Goal: Entertainment & Leisure: Consume media (video, audio)

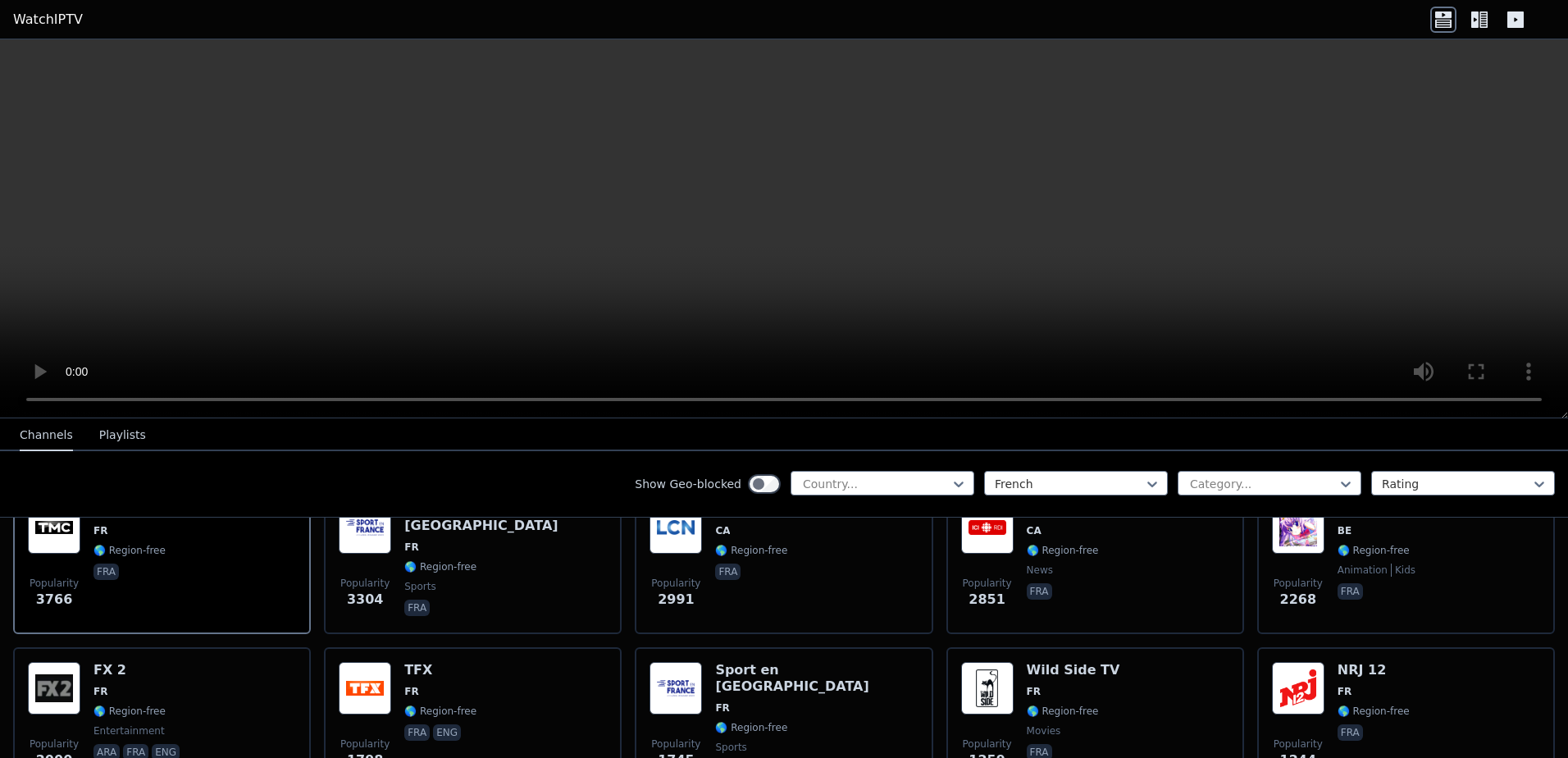
scroll to position [246, 0]
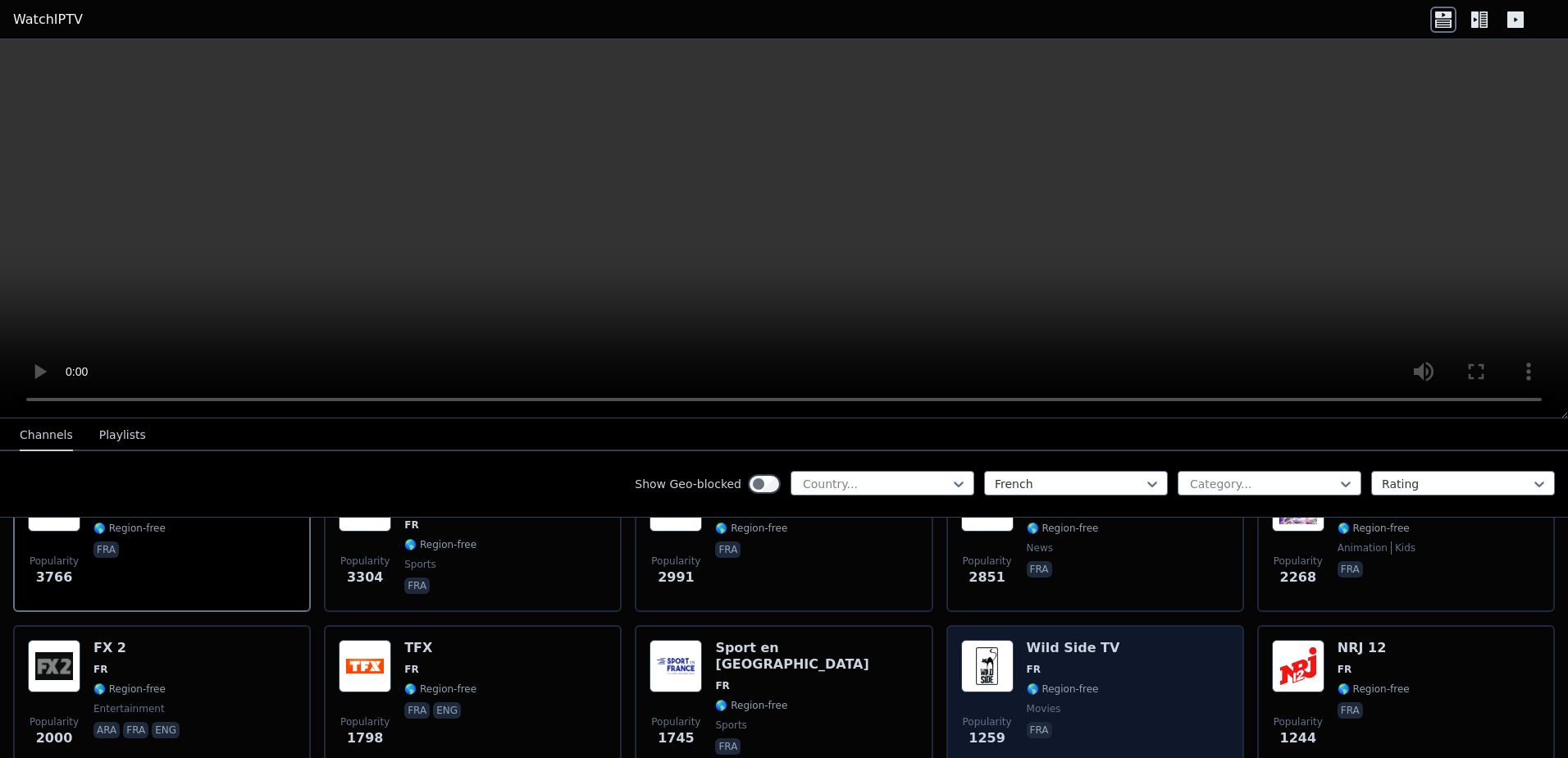
click at [1030, 640] on h6 "Wild Side TV" at bounding box center [1073, 647] width 93 height 16
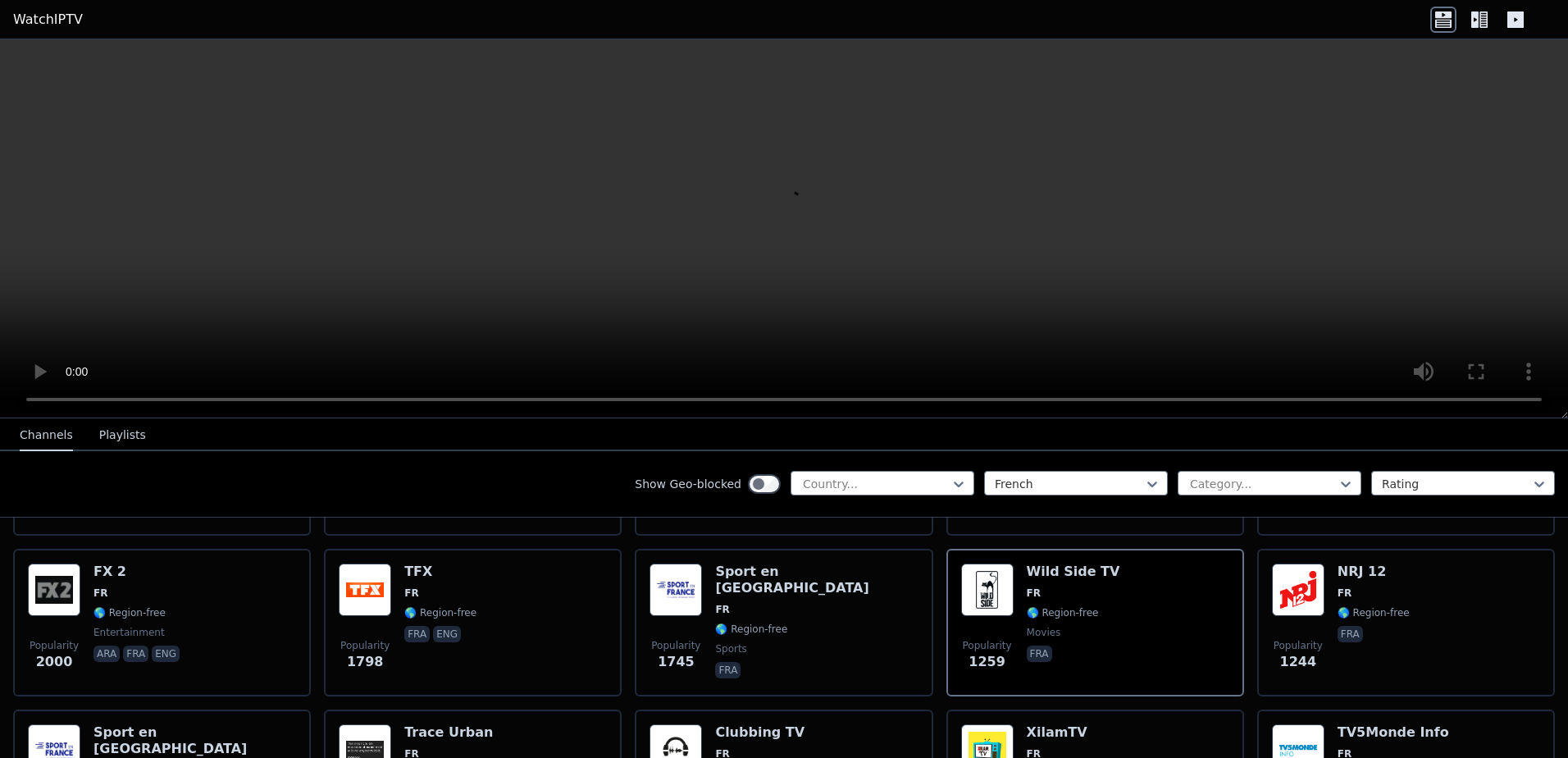
scroll to position [328, 0]
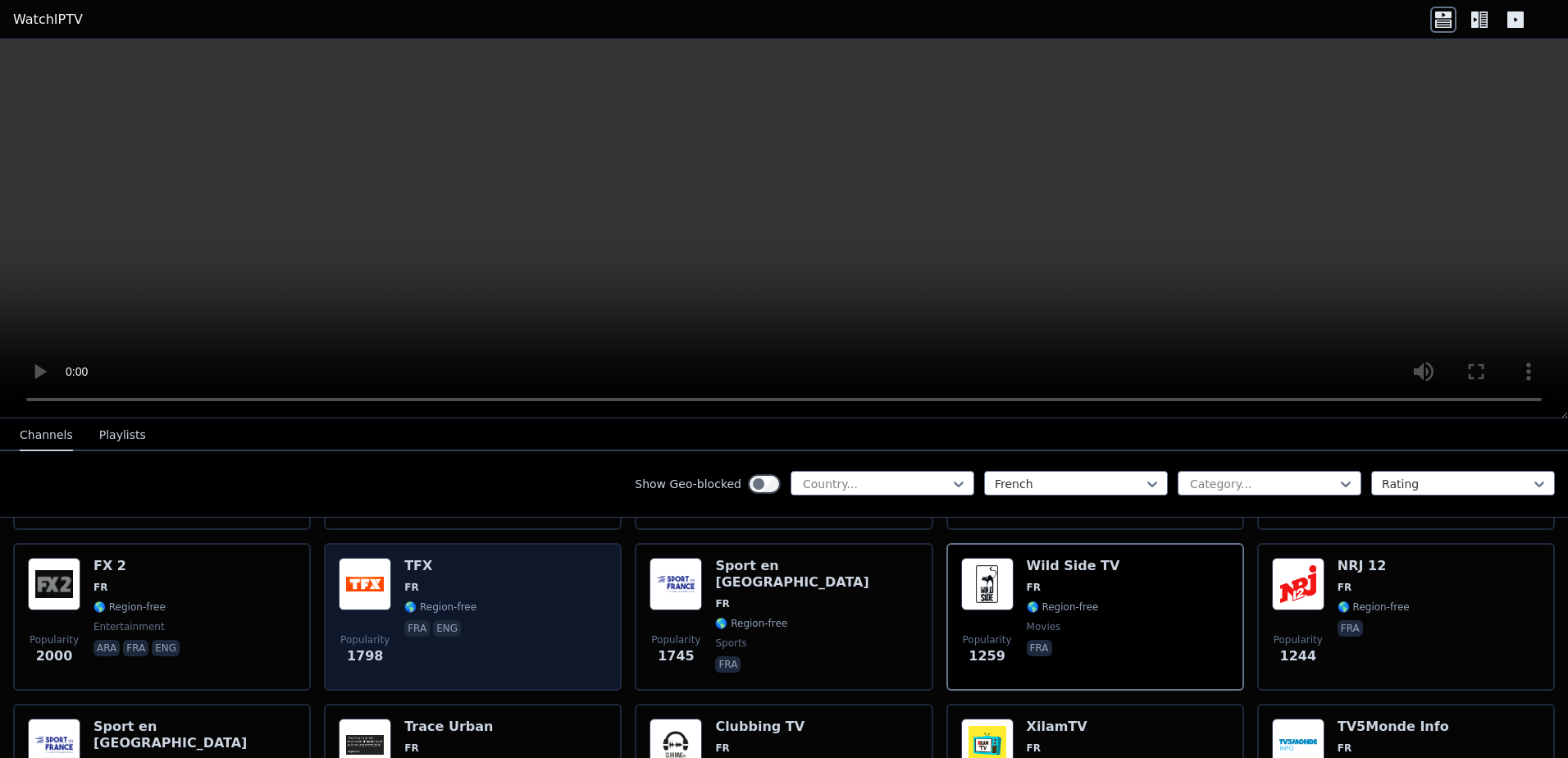
click at [411, 558] on h6 "TFX" at bounding box center [440, 566] width 72 height 16
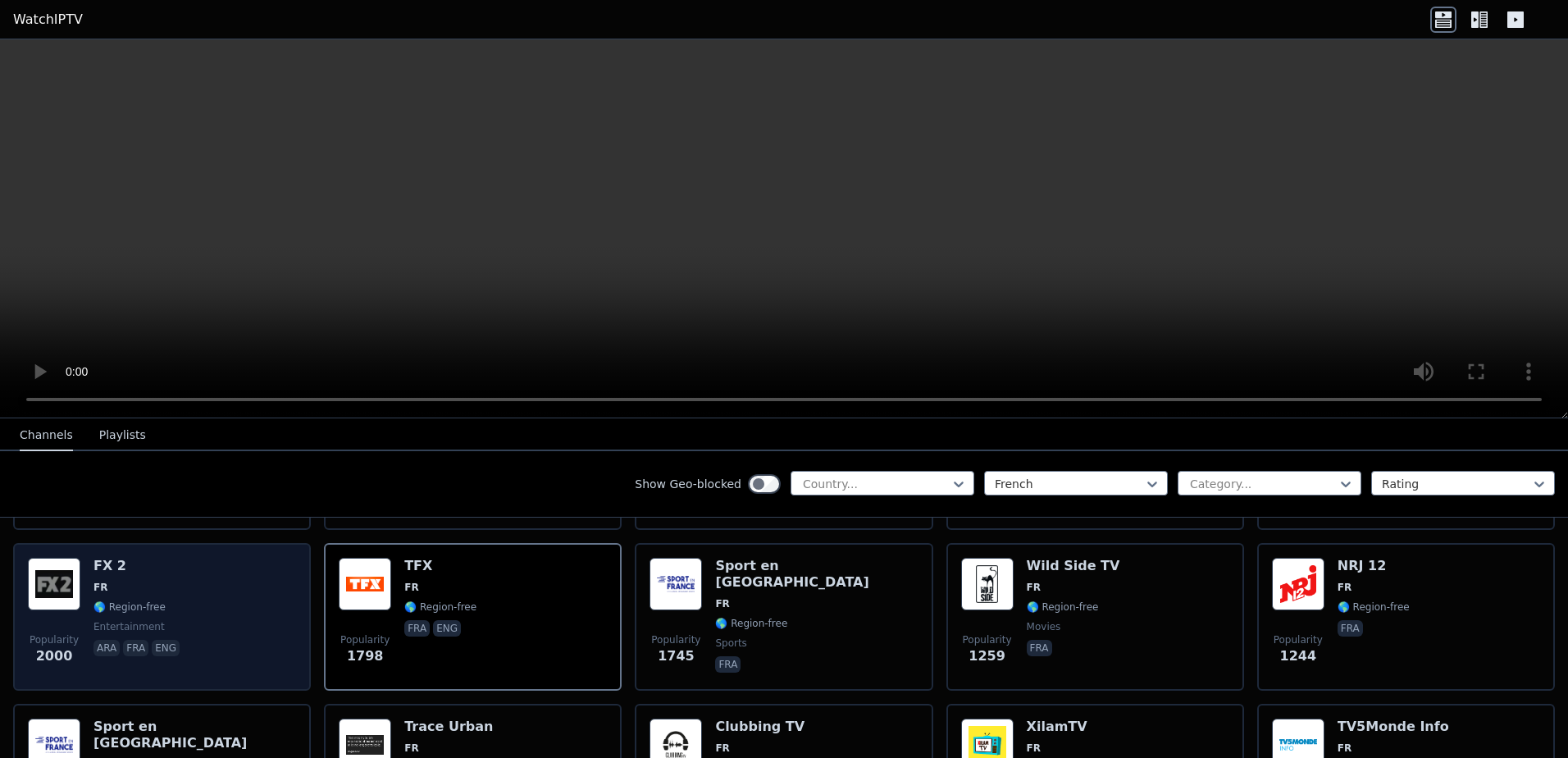
click at [106, 558] on h6 "FX 2" at bounding box center [138, 566] width 89 height 16
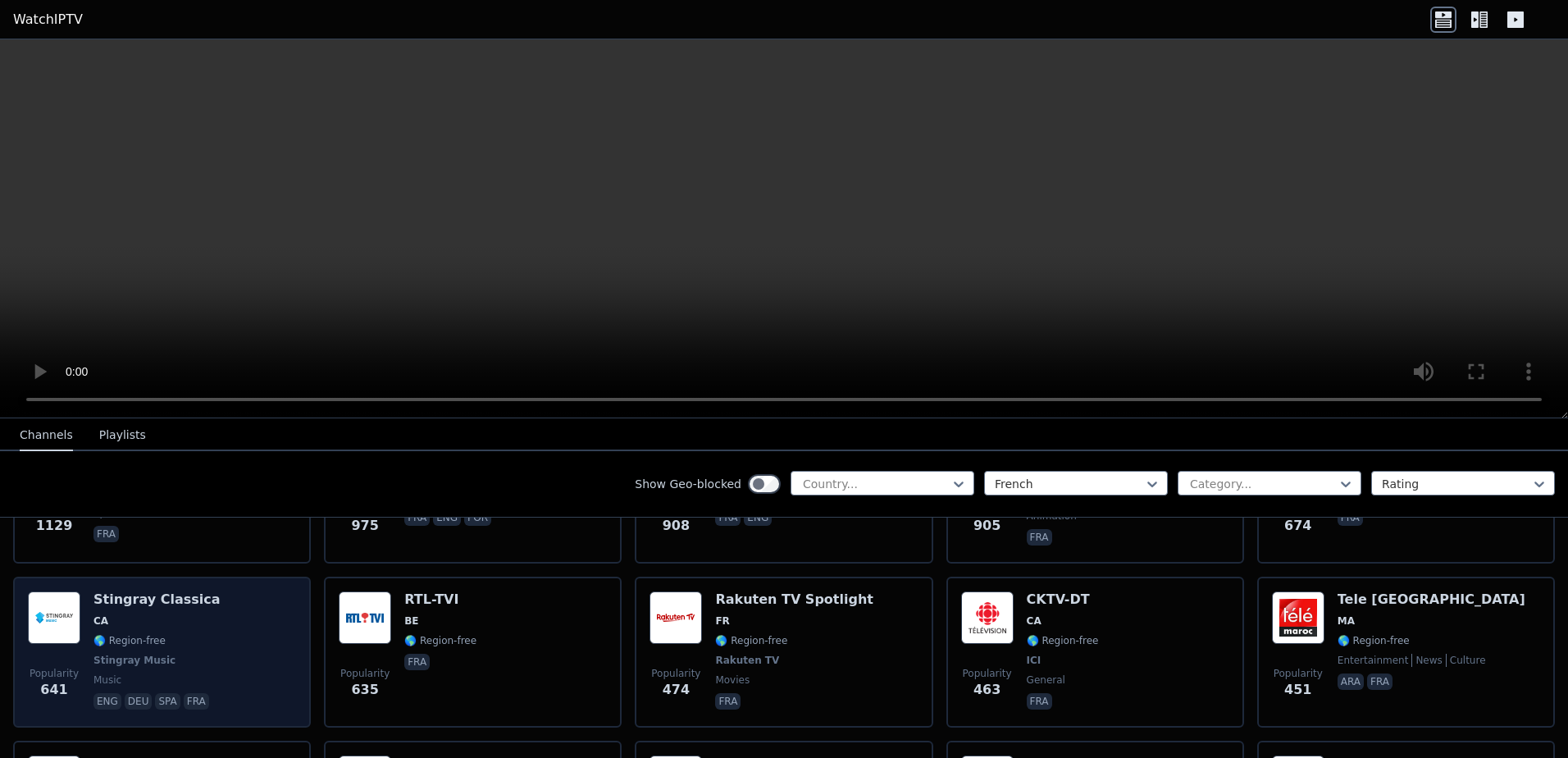
scroll to position [656, 0]
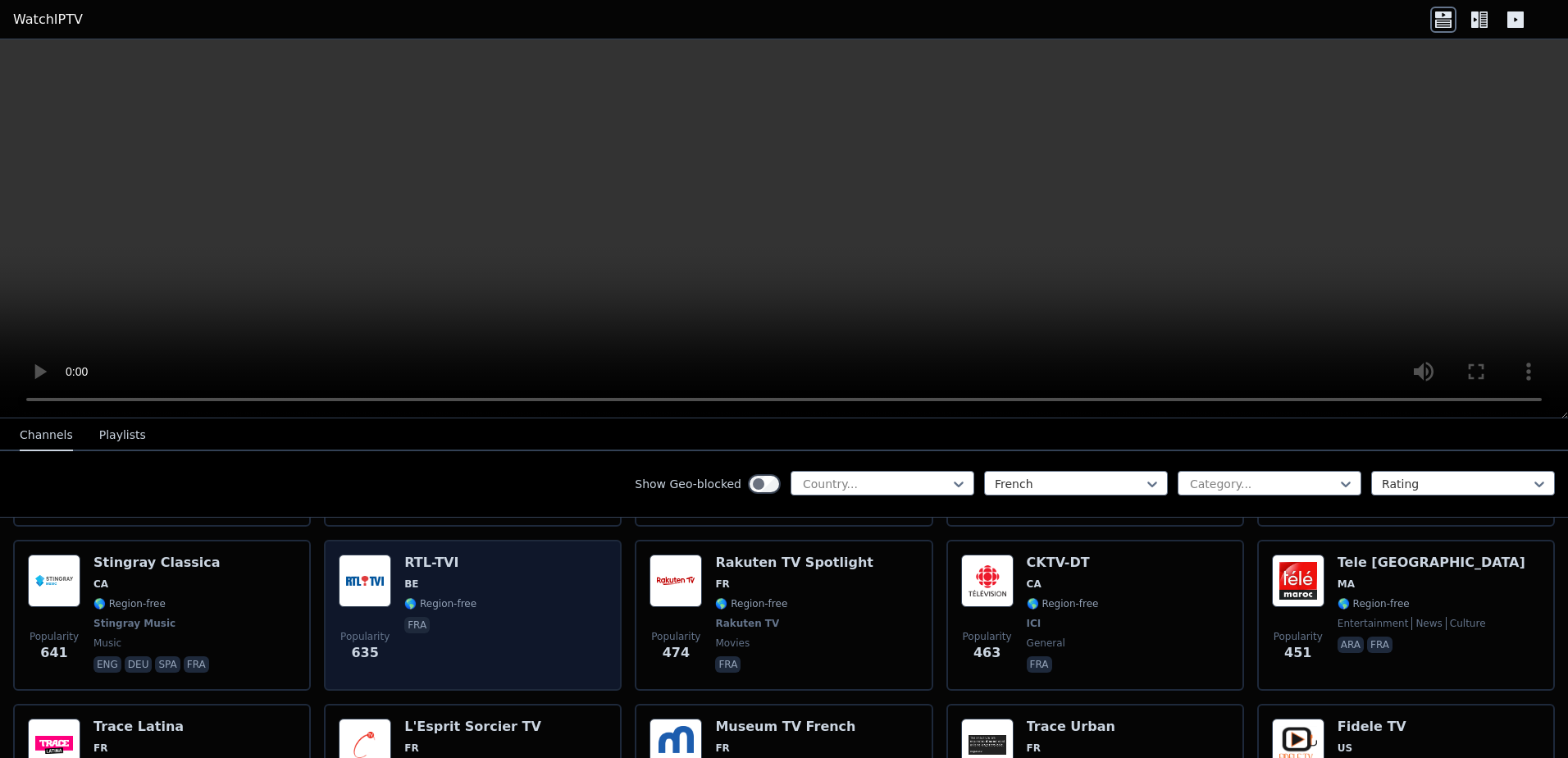
click at [429, 597] on span "🌎 Region-free" at bounding box center [440, 604] width 72 height 13
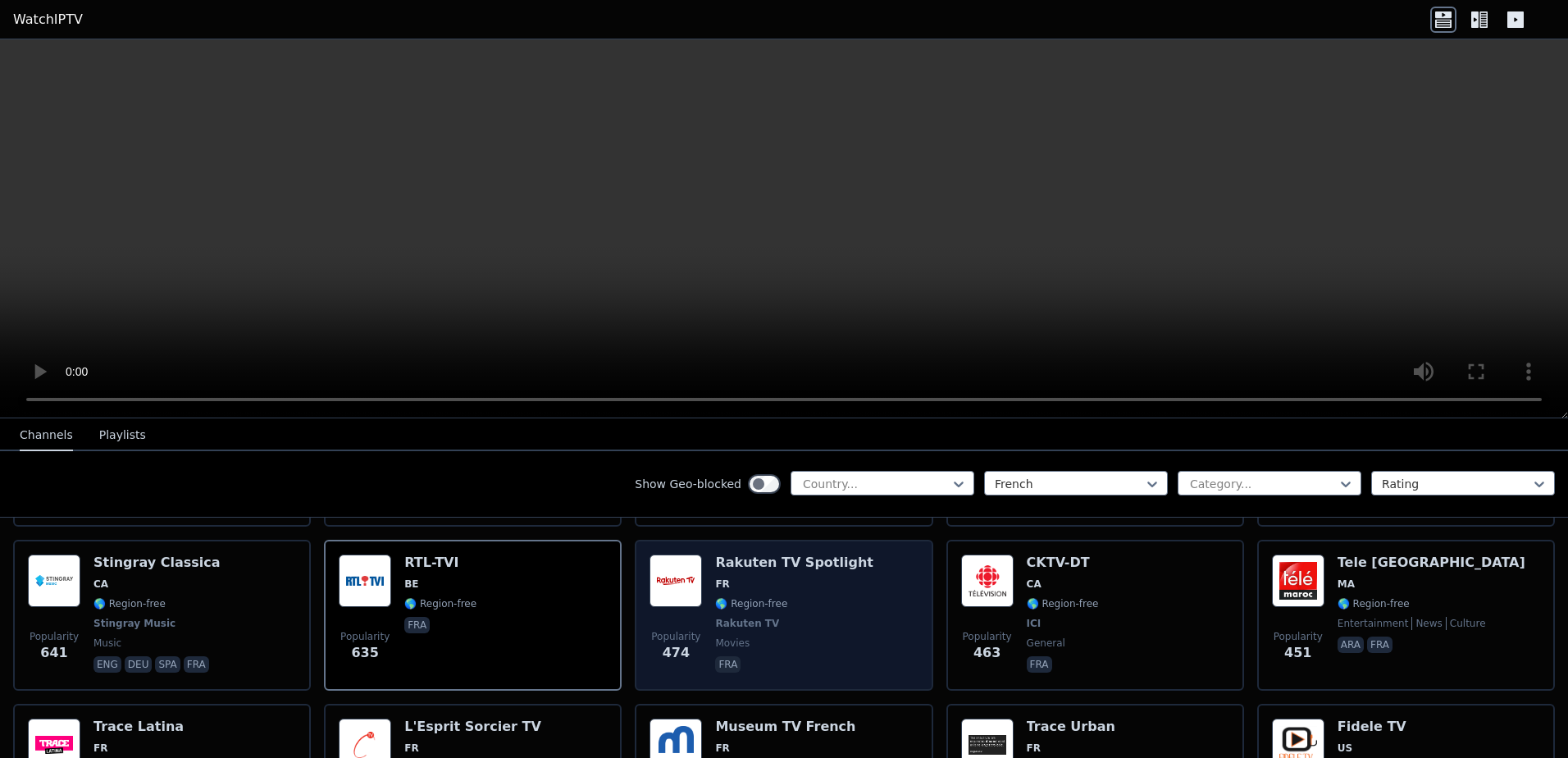
click at [745, 617] on span "Rakuten TV" at bounding box center [746, 623] width 63 height 13
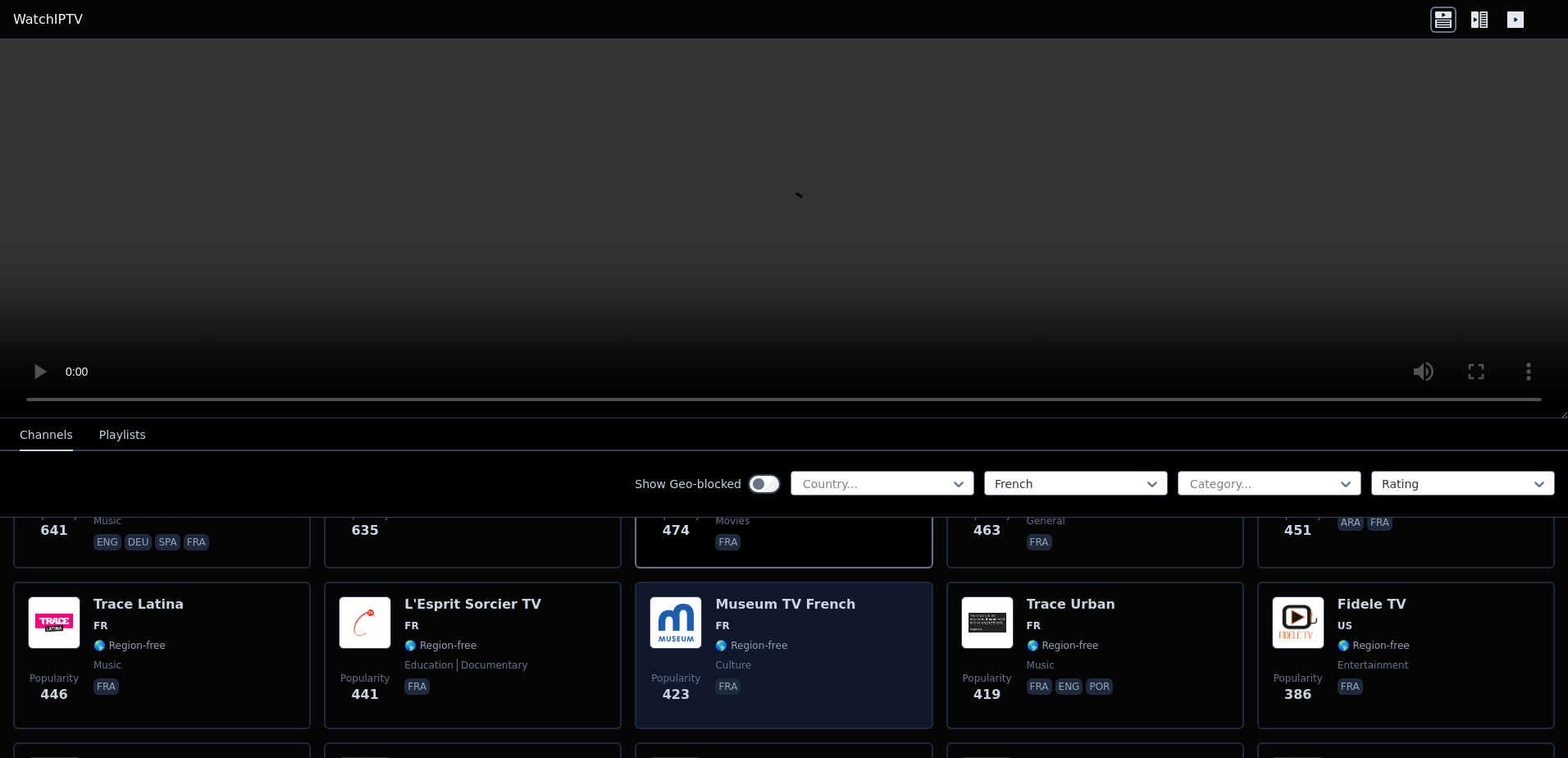
scroll to position [820, 0]
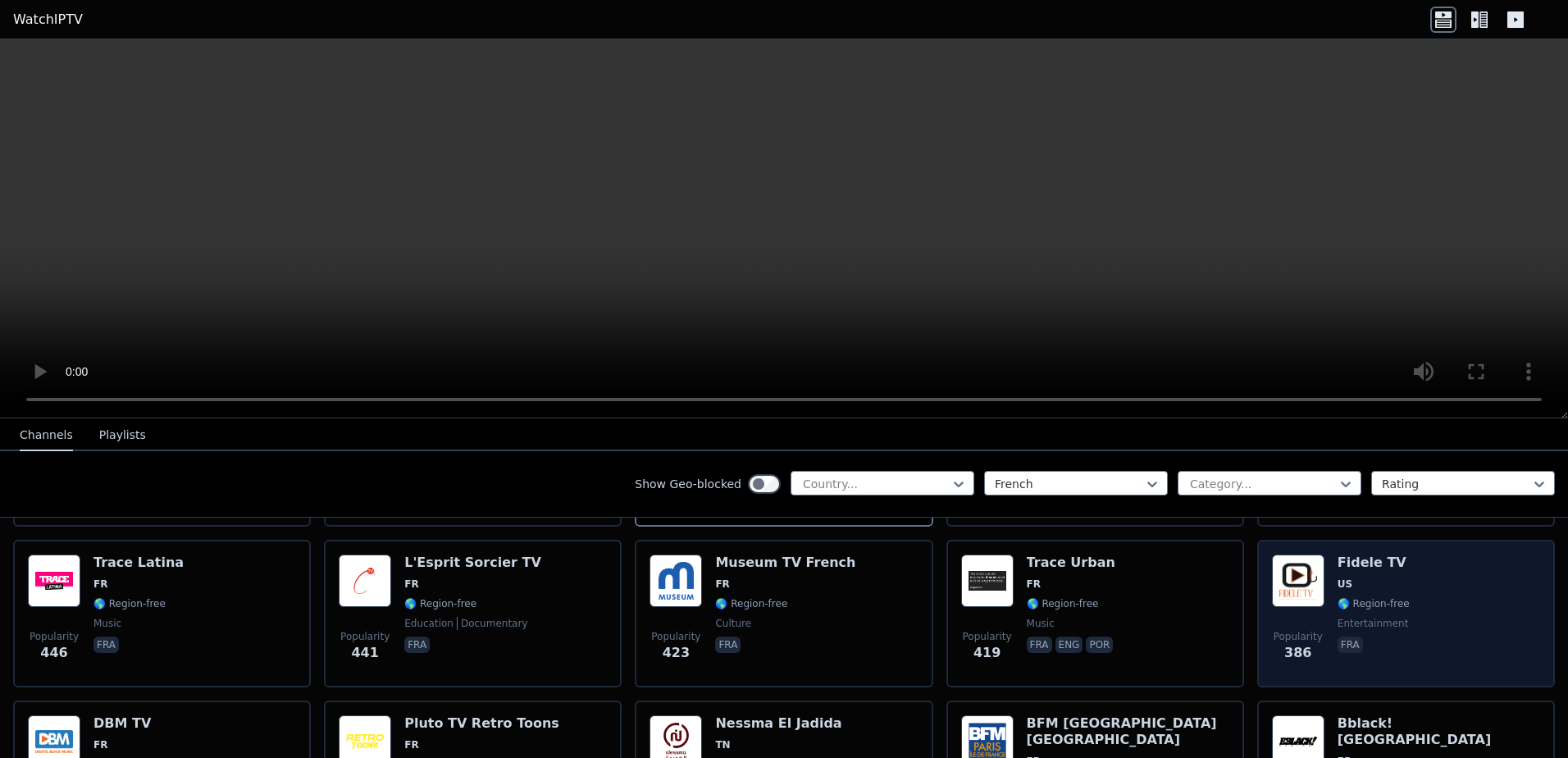
click at [1337, 583] on div "Fidele TV US 🌎 Region-free entertainment fra" at bounding box center [1373, 613] width 72 height 118
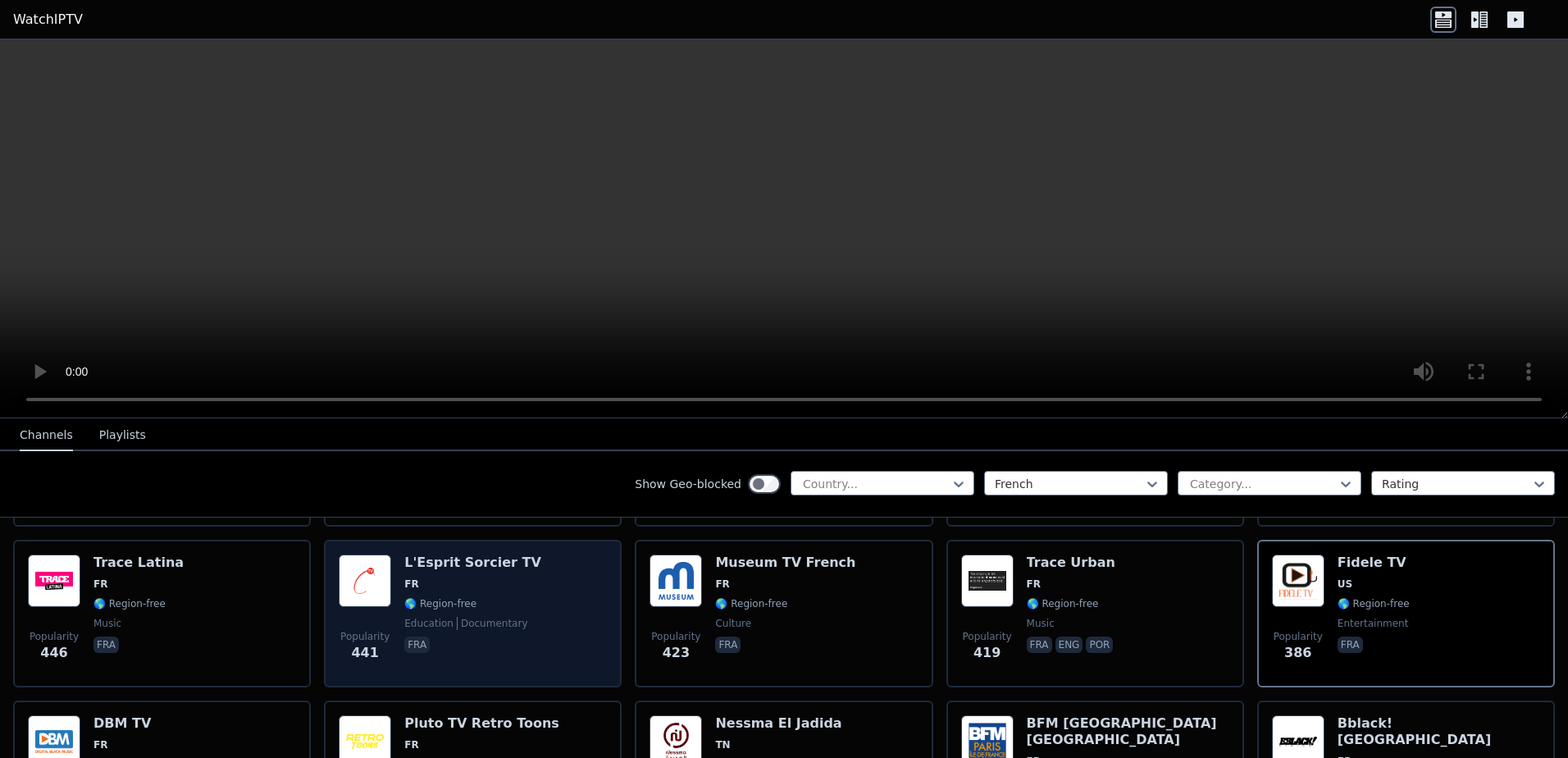
click at [446, 597] on span "🌎 Region-free" at bounding box center [440, 604] width 72 height 13
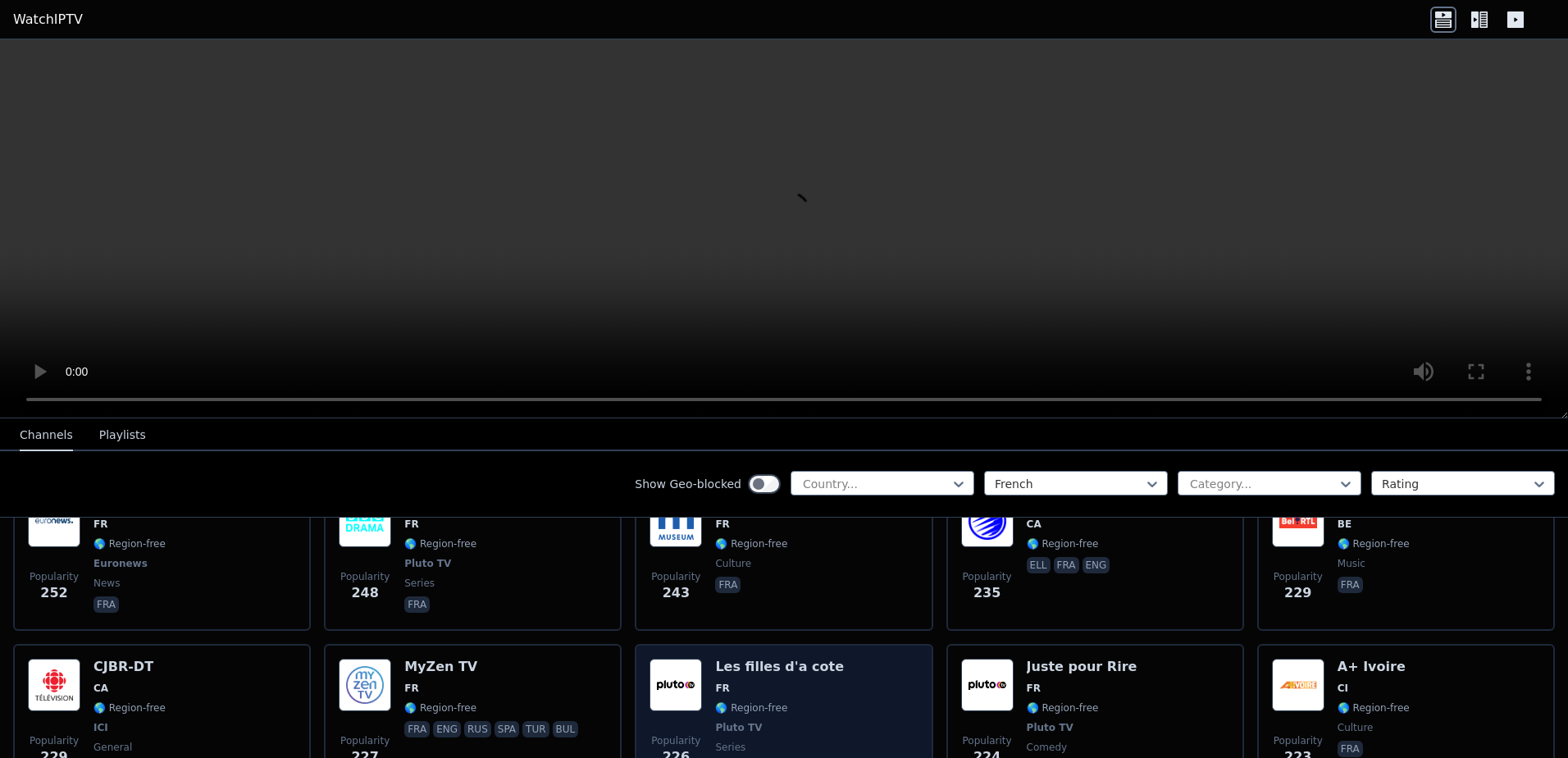
scroll to position [1312, 0]
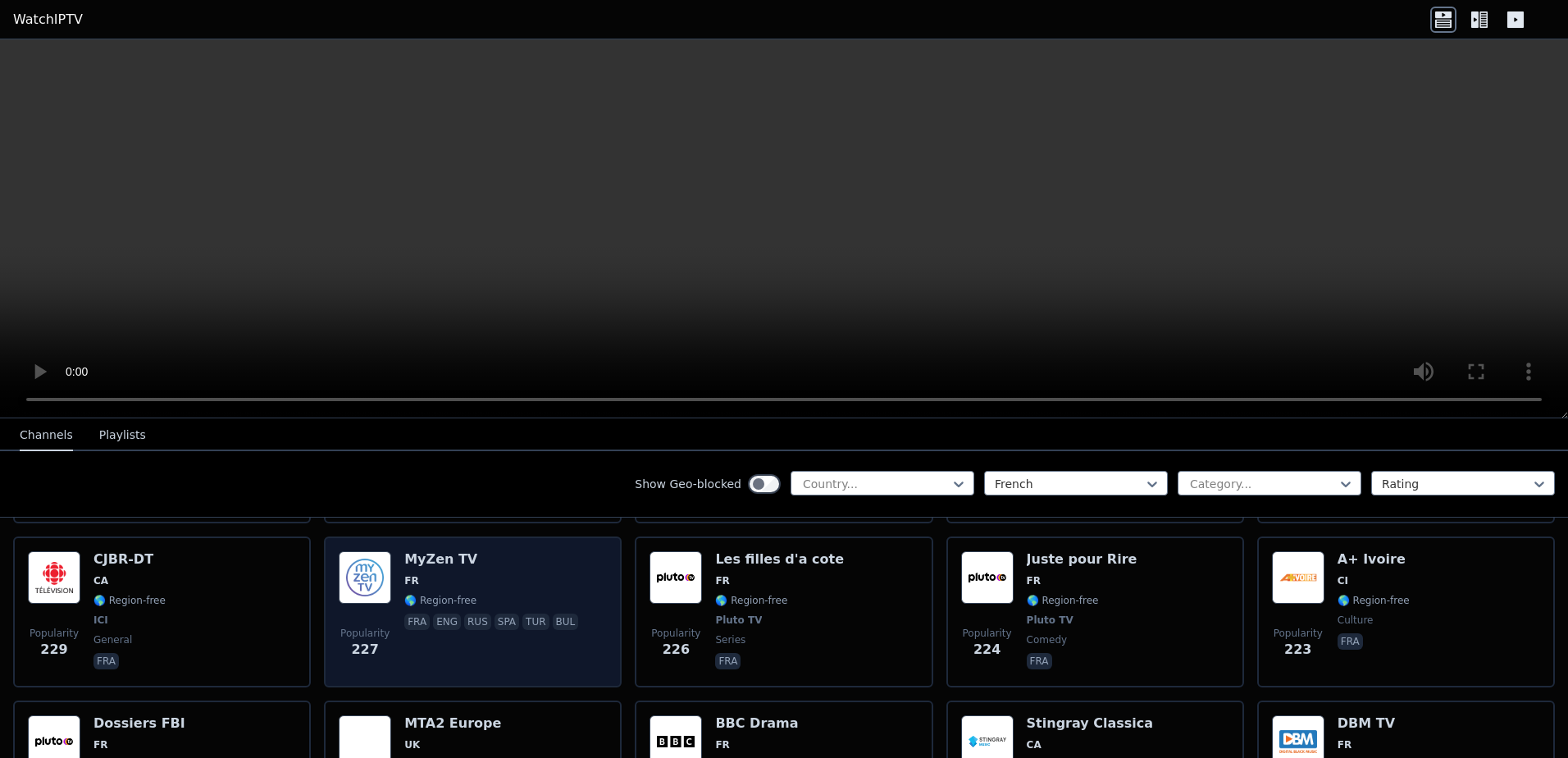
click at [420, 614] on p "fra" at bounding box center [417, 621] width 25 height 16
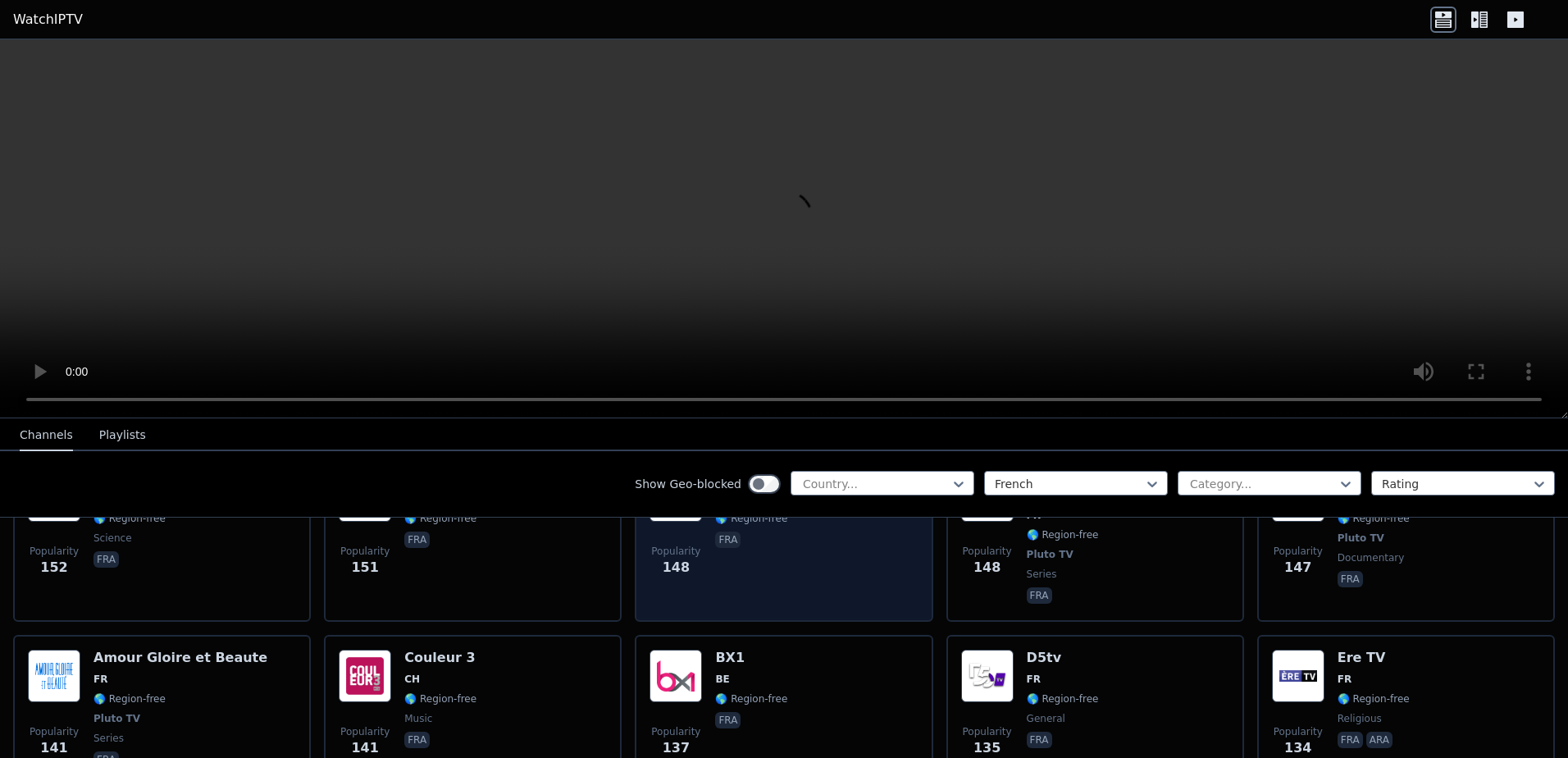
scroll to position [2296, 0]
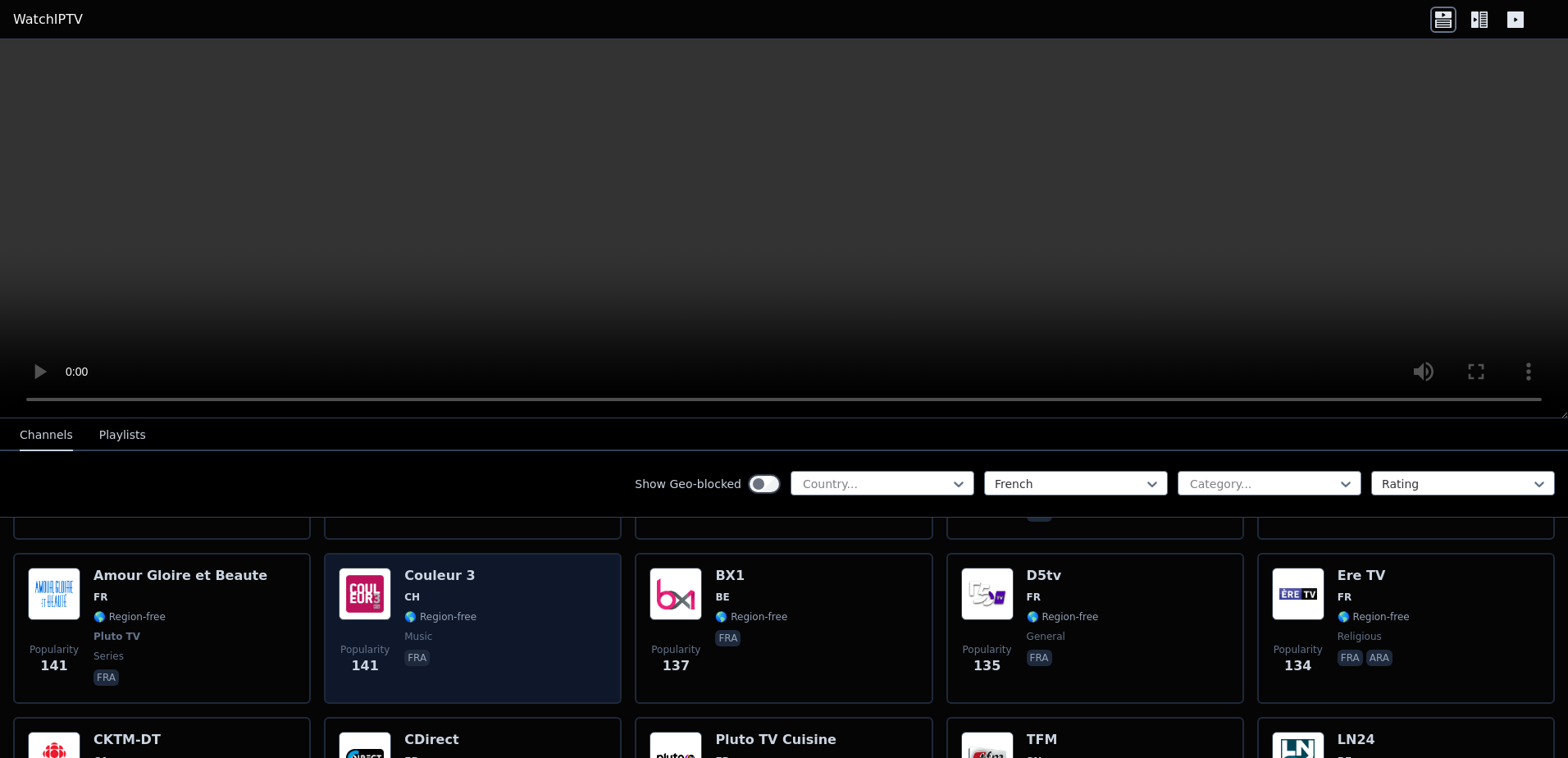
click at [431, 610] on span "🌎 Region-free" at bounding box center [440, 617] width 72 height 13
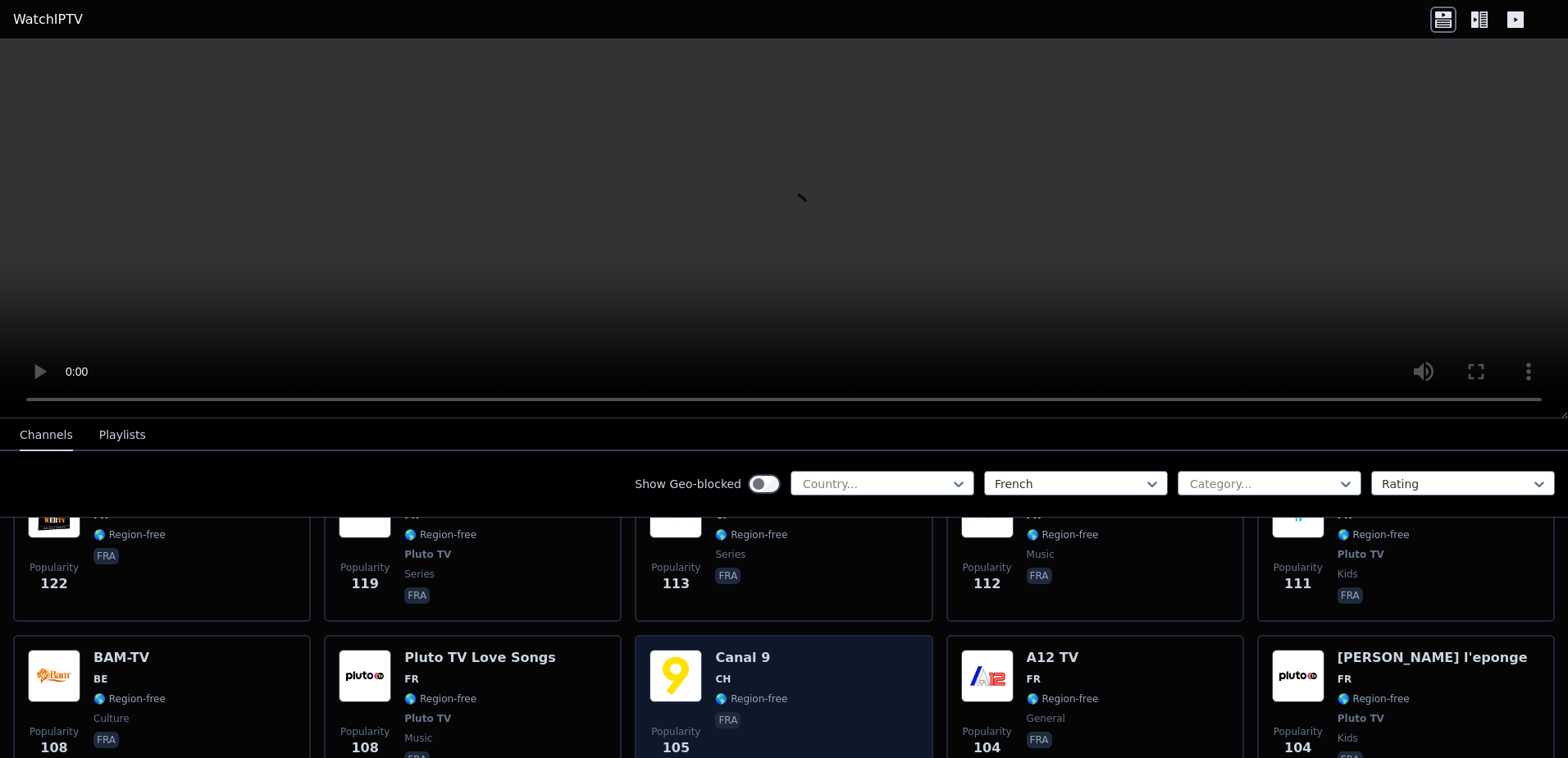
scroll to position [2788, 0]
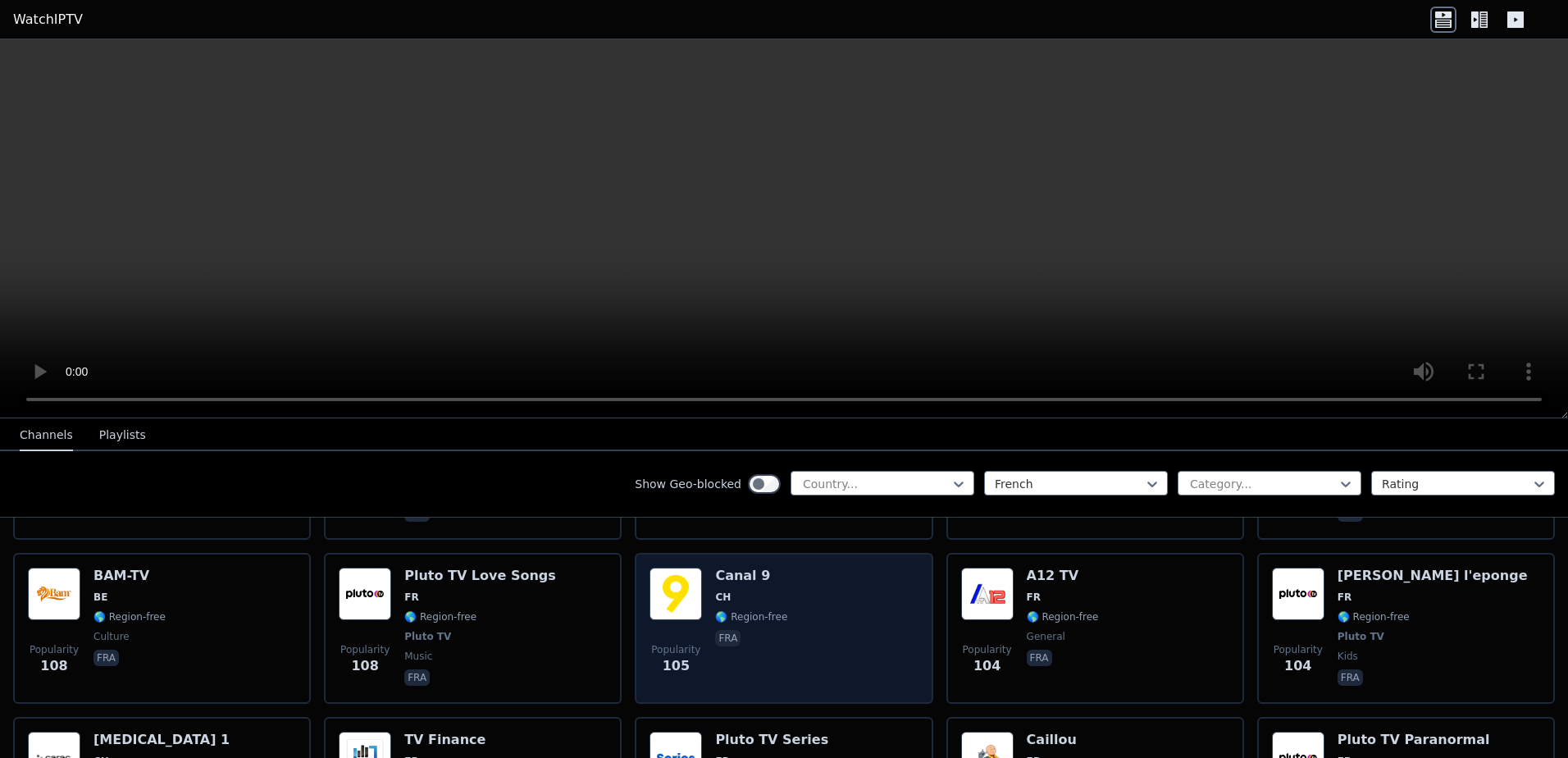
click at [746, 610] on span "🌎 Region-free" at bounding box center [750, 617] width 72 height 13
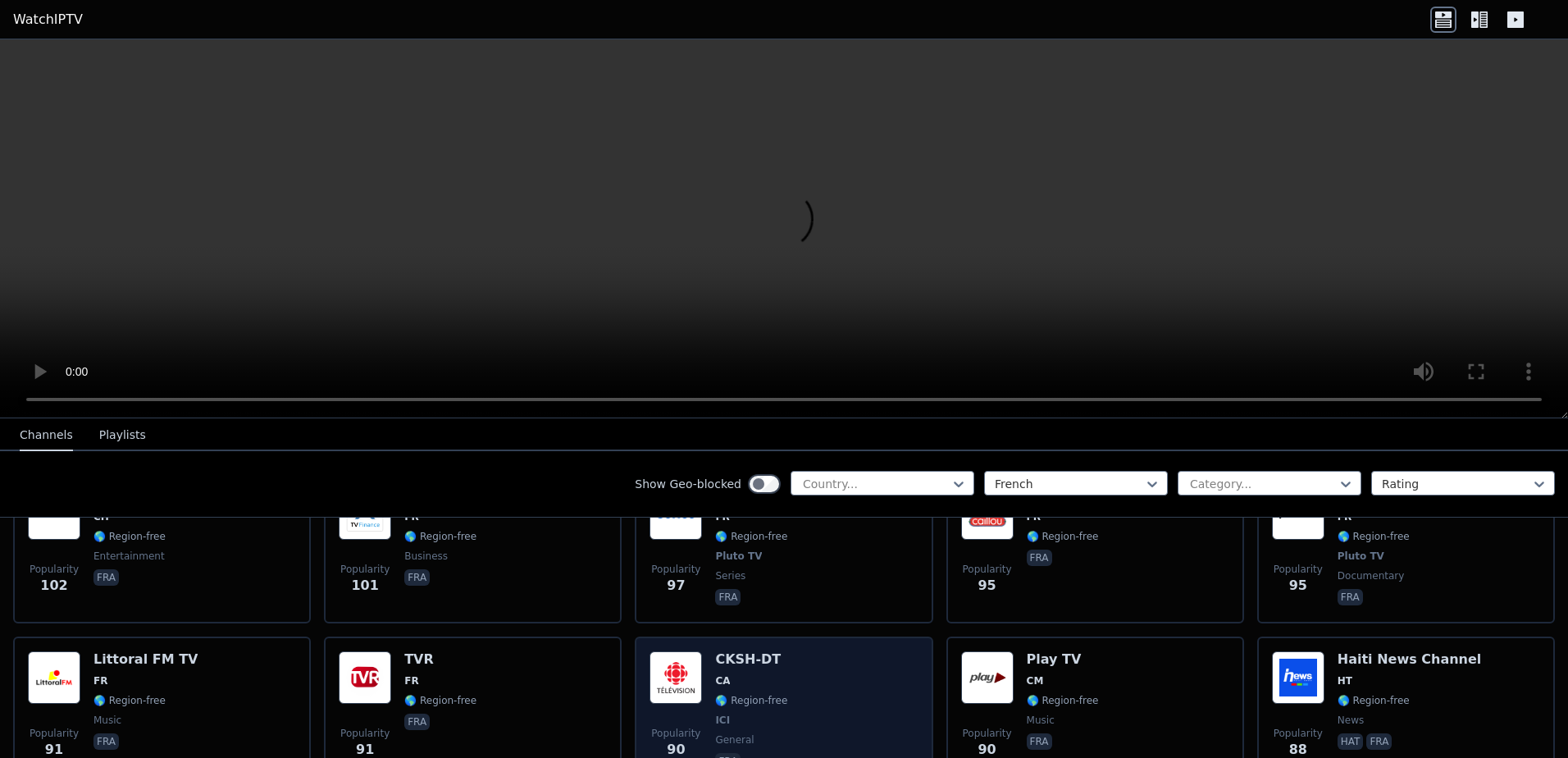
scroll to position [3034, 0]
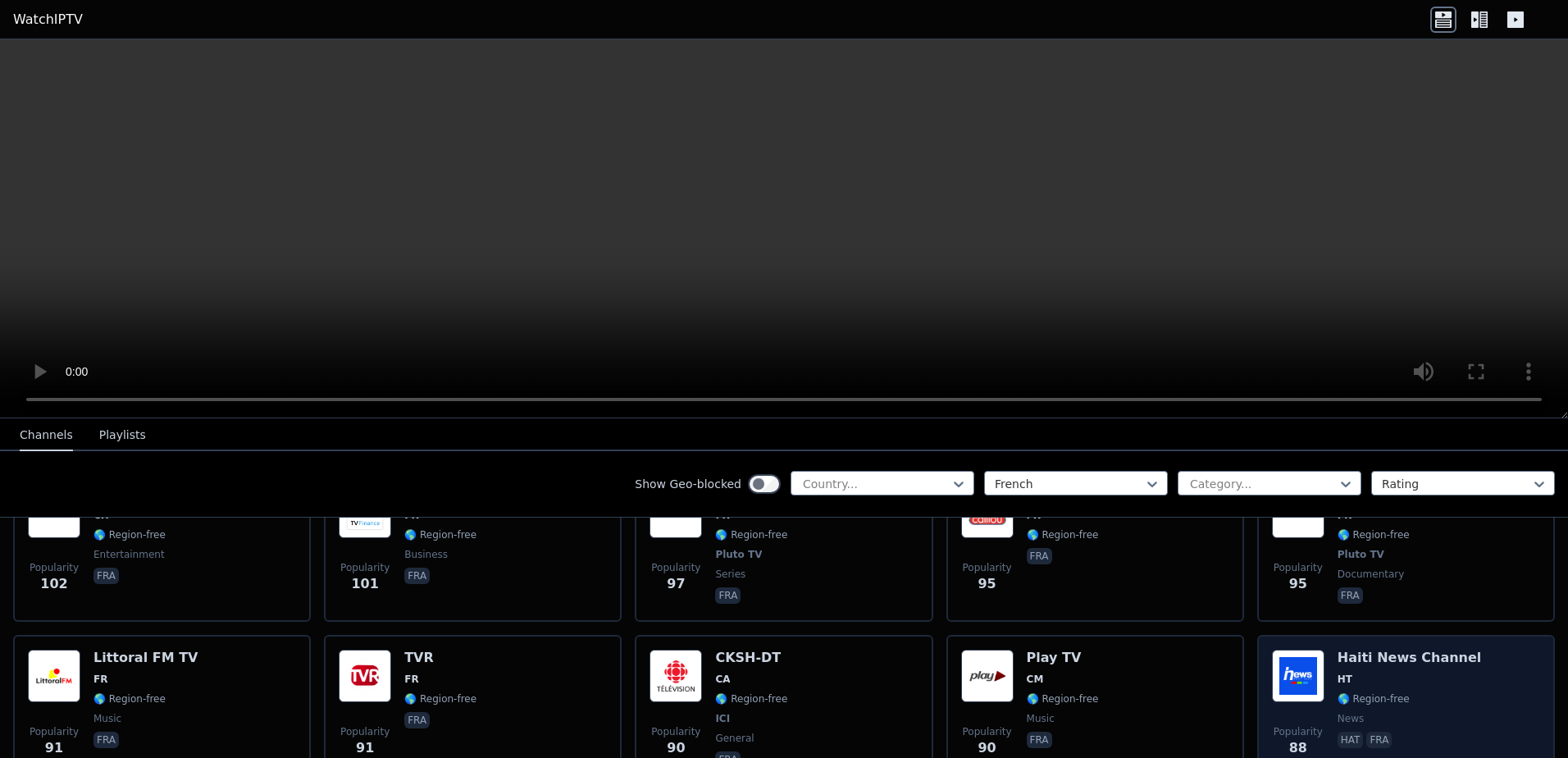
click at [1349, 672] on span "HT" at bounding box center [1409, 679] width 144 height 13
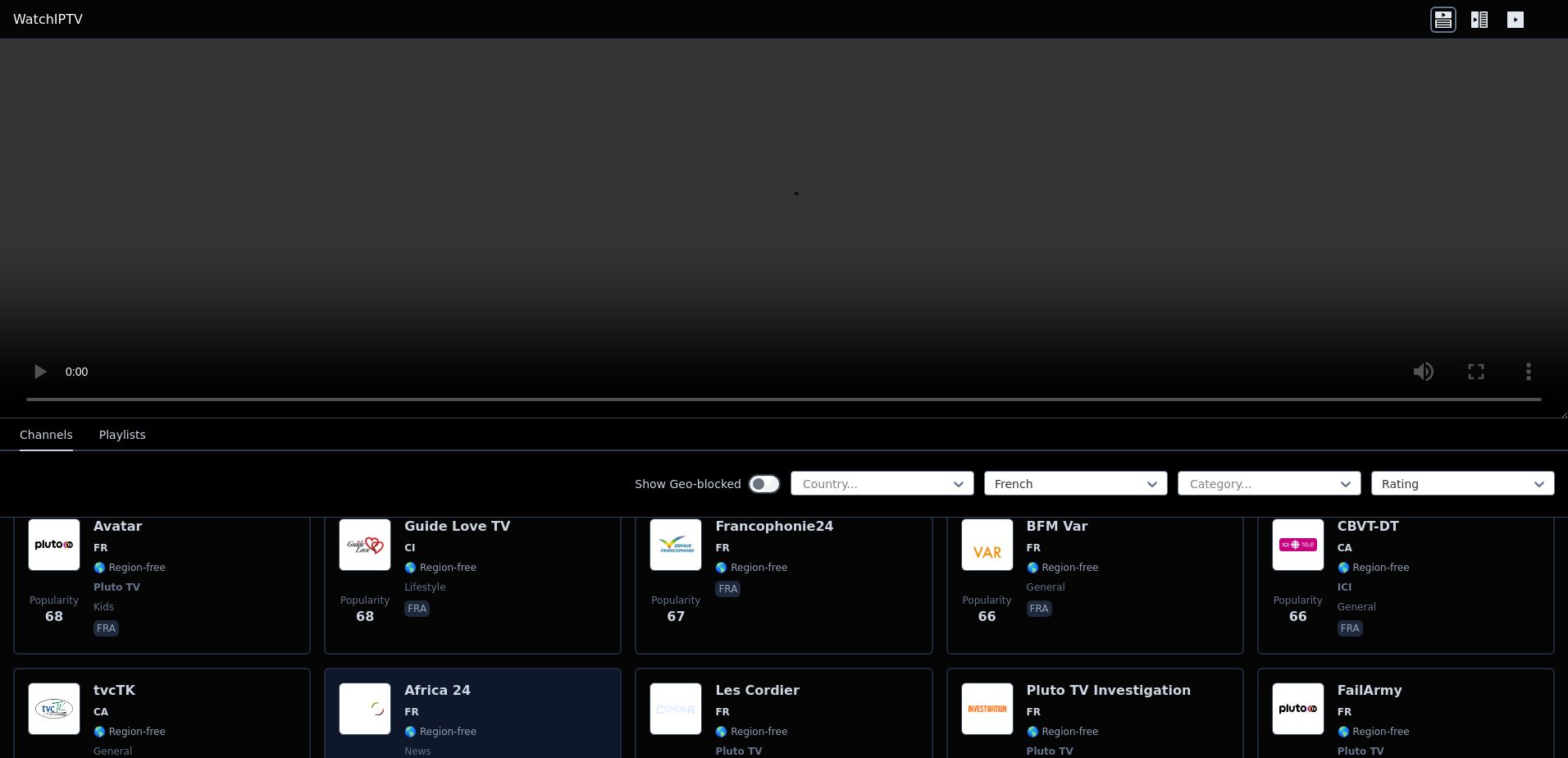
scroll to position [4100, 0]
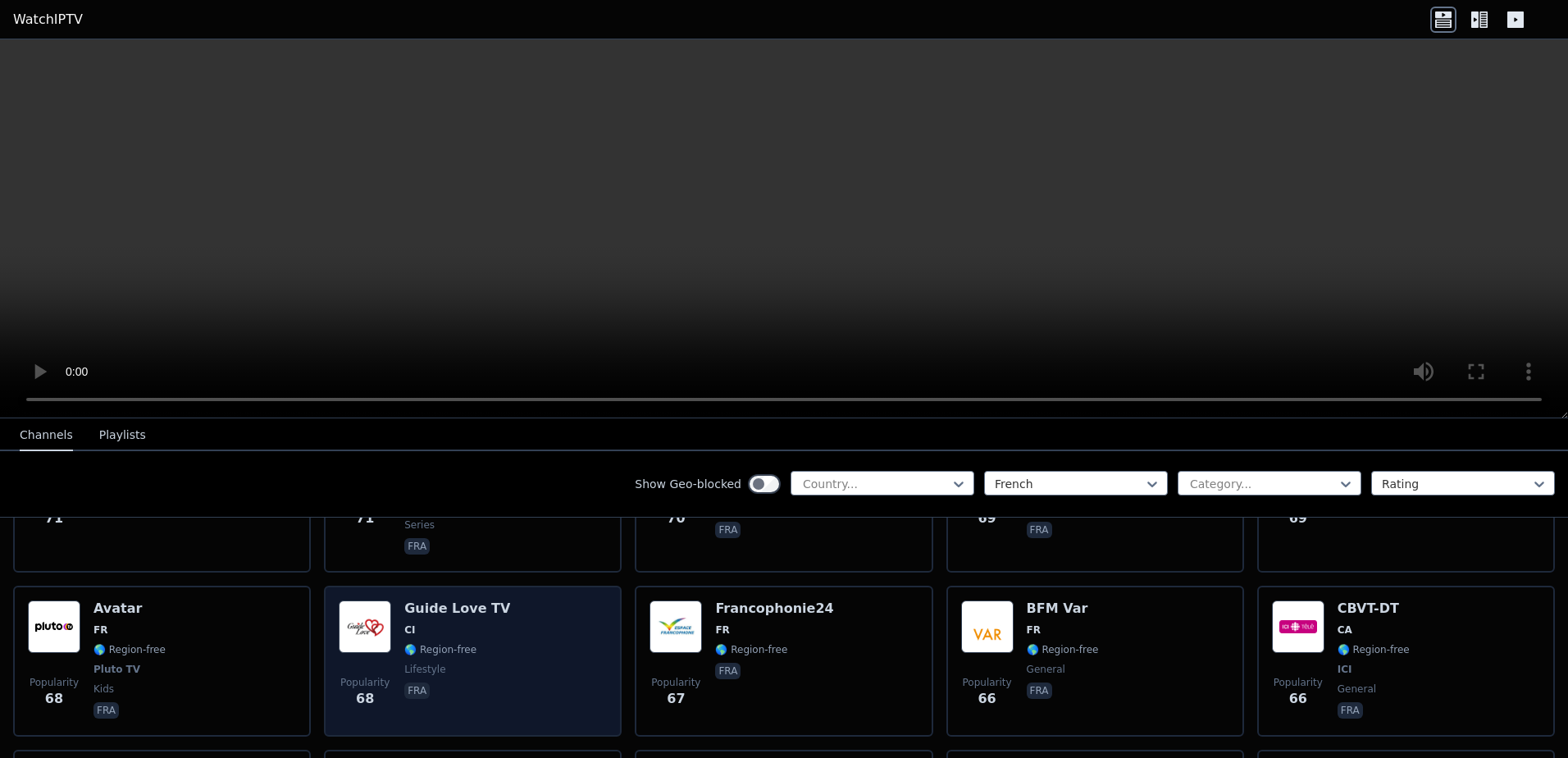
click at [446, 643] on span "🌎 Region-free" at bounding box center [440, 649] width 72 height 13
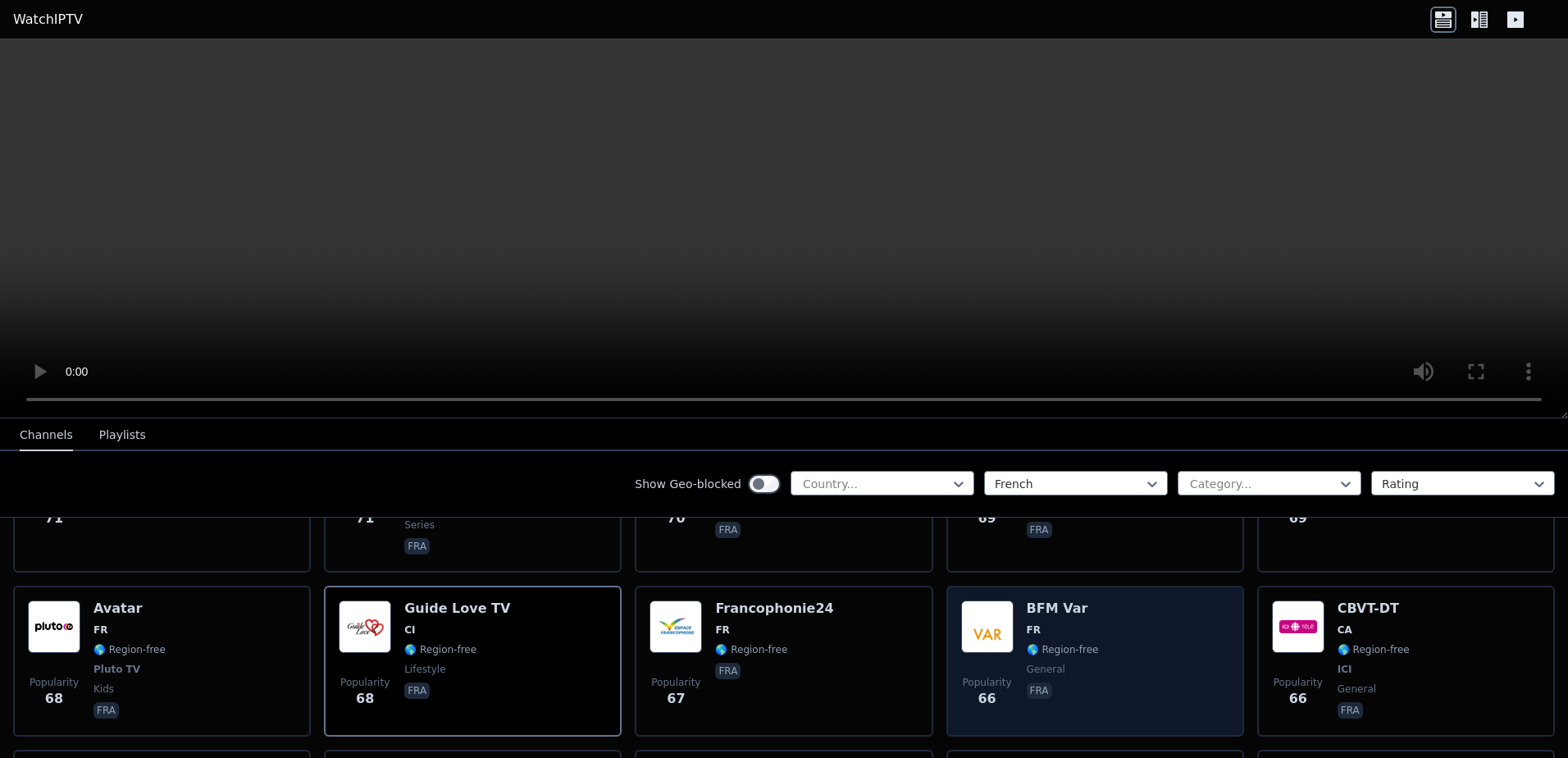
click at [1049, 663] on span "general" at bounding box center [1046, 670] width 38 height 13
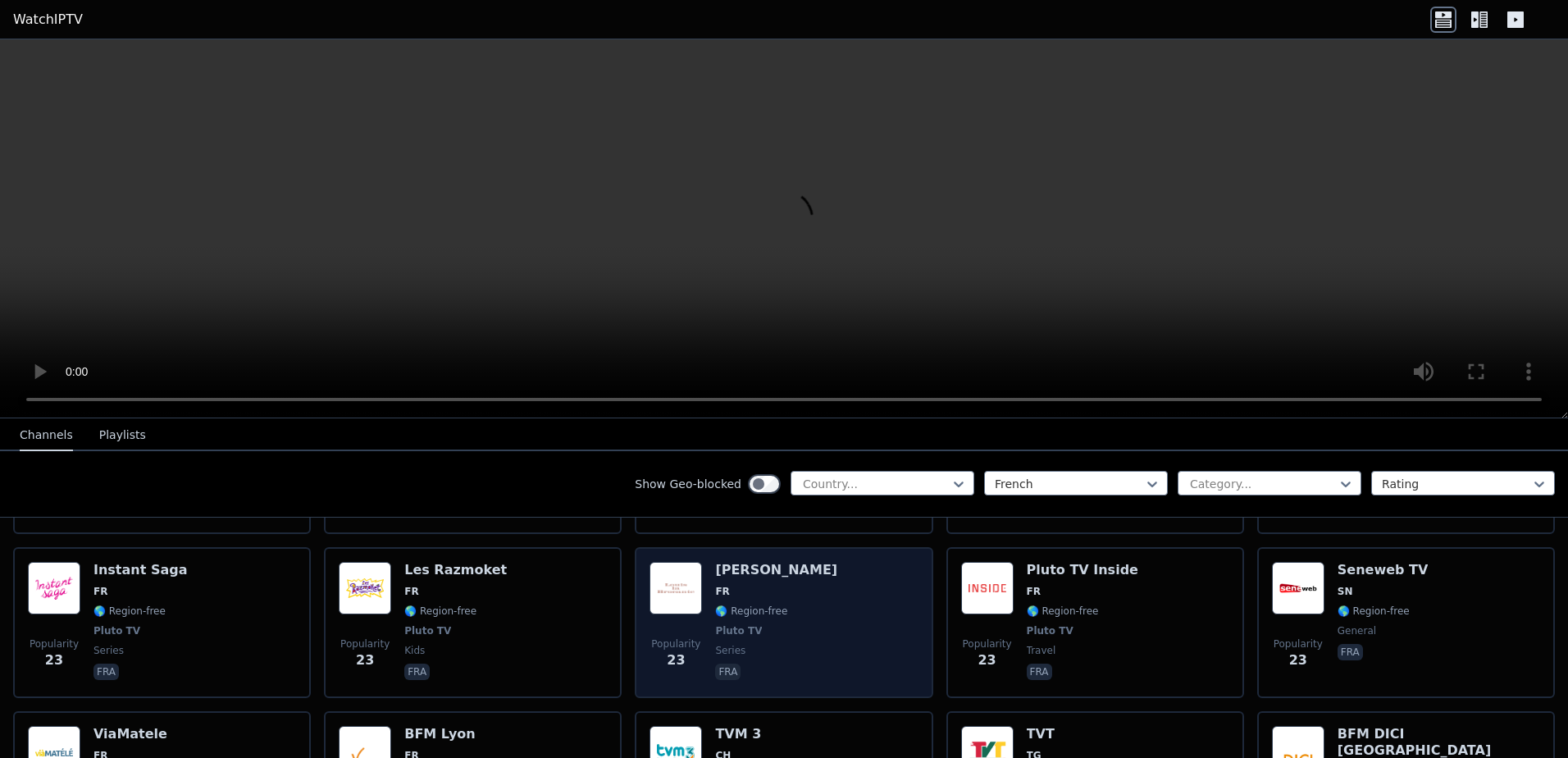
scroll to position [8175, 0]
